Goal: Navigation & Orientation: Find specific page/section

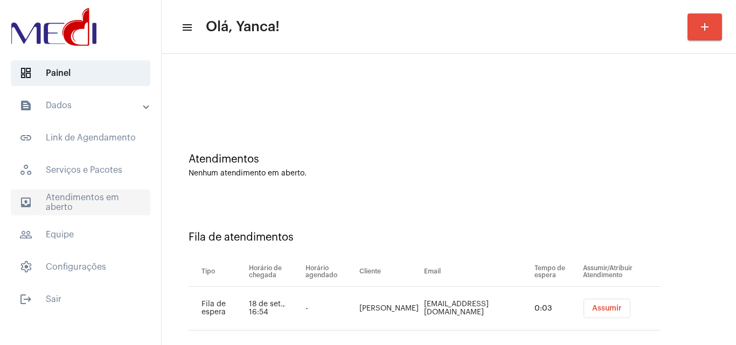
click at [93, 192] on span "outbox_outline Atendimentos em aberto" at bounding box center [81, 203] width 140 height 26
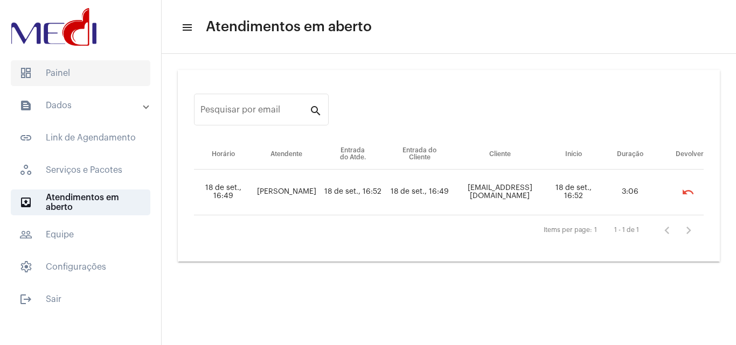
click at [86, 78] on span "dashboard Painel" at bounding box center [81, 73] width 140 height 26
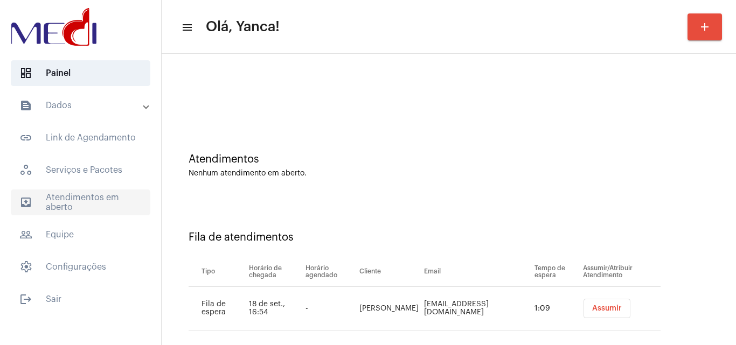
click at [86, 192] on span "outbox_outline Atendimentos em aberto" at bounding box center [81, 203] width 140 height 26
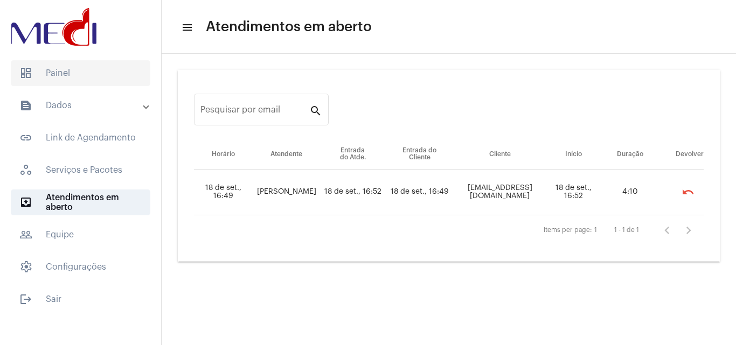
click at [78, 70] on span "dashboard Painel" at bounding box center [81, 73] width 140 height 26
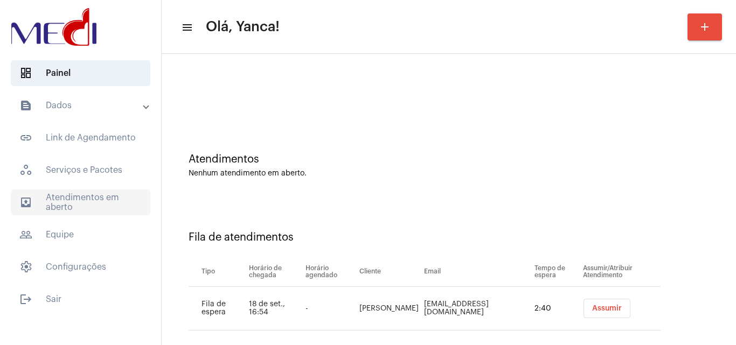
click at [94, 198] on span "outbox_outline Atendimentos em aberto" at bounding box center [81, 203] width 140 height 26
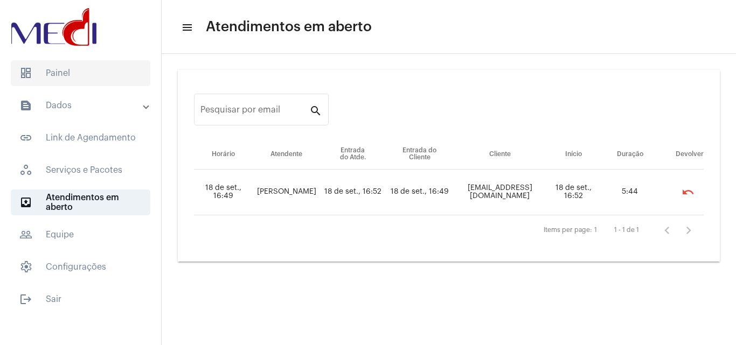
click at [86, 65] on span "dashboard Painel" at bounding box center [81, 73] width 140 height 26
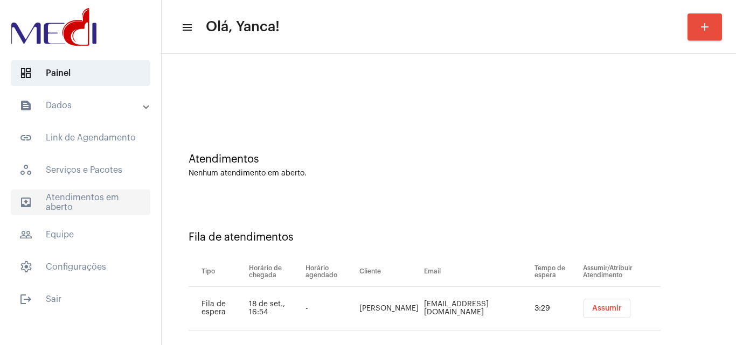
click at [69, 197] on span "outbox_outline Atendimentos em aberto" at bounding box center [81, 203] width 140 height 26
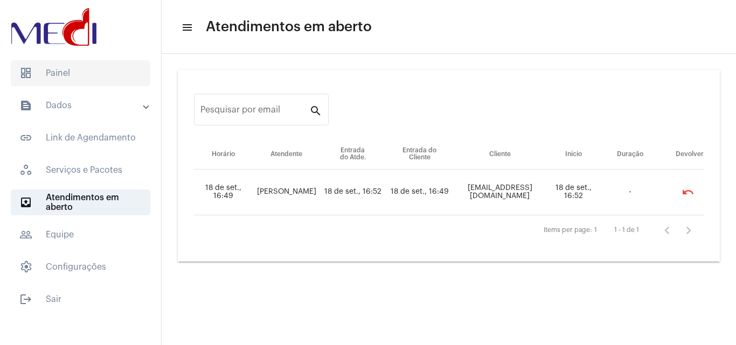
click at [79, 77] on span "dashboard Painel" at bounding box center [81, 73] width 140 height 26
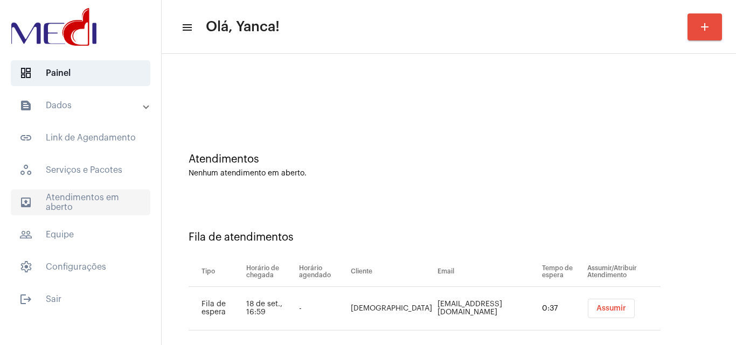
click at [102, 209] on span "outbox_outline Atendimentos em aberto" at bounding box center [81, 203] width 140 height 26
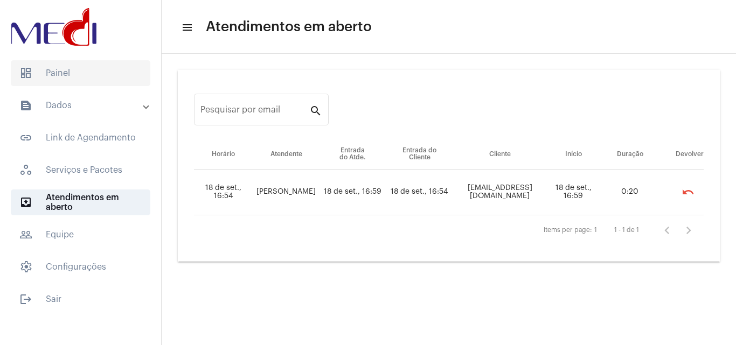
click at [108, 81] on span "dashboard Painel" at bounding box center [81, 73] width 140 height 26
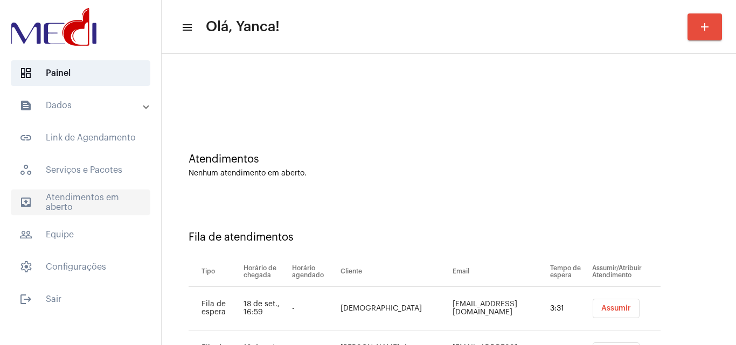
click at [92, 200] on span "outbox_outline Atendimentos em aberto" at bounding box center [81, 203] width 140 height 26
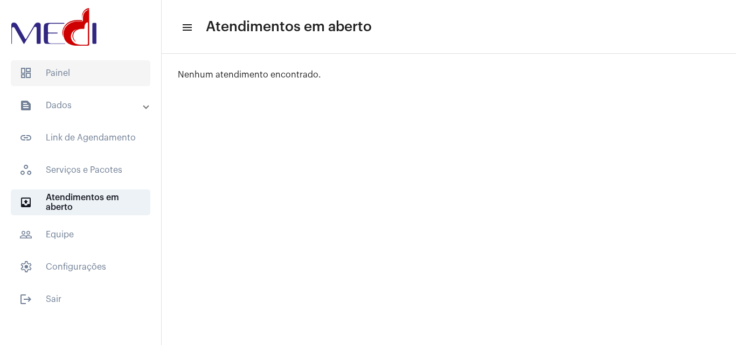
click at [83, 79] on span "dashboard Painel" at bounding box center [81, 73] width 140 height 26
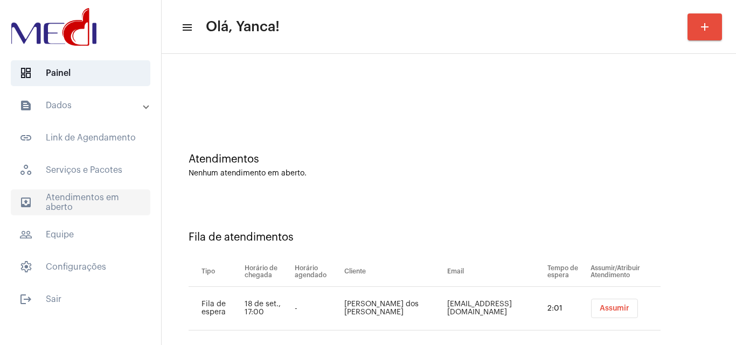
click at [92, 193] on span "outbox_outline Atendimentos em aberto" at bounding box center [81, 203] width 140 height 26
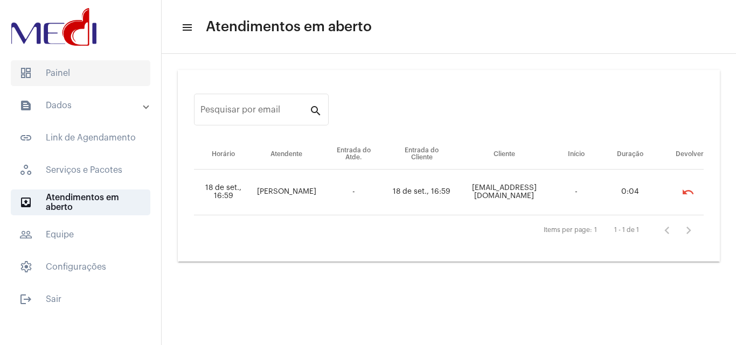
click at [92, 73] on span "dashboard Painel" at bounding box center [81, 73] width 140 height 26
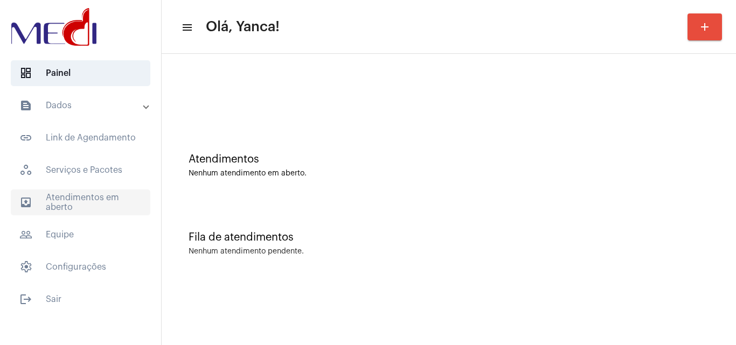
click at [106, 200] on span "outbox_outline Atendimentos em aberto" at bounding box center [81, 203] width 140 height 26
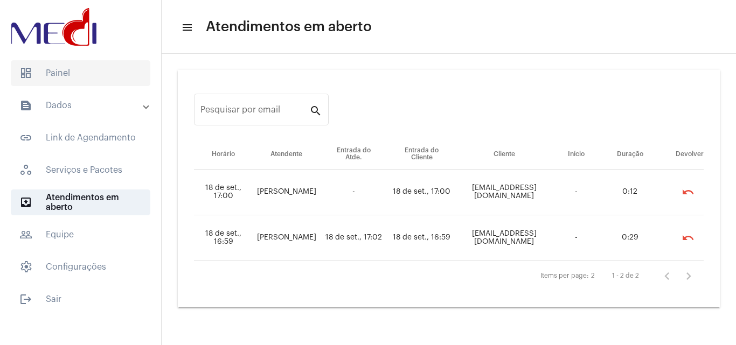
click at [102, 75] on span "dashboard Painel" at bounding box center [81, 73] width 140 height 26
